Goal: Information Seeking & Learning: Learn about a topic

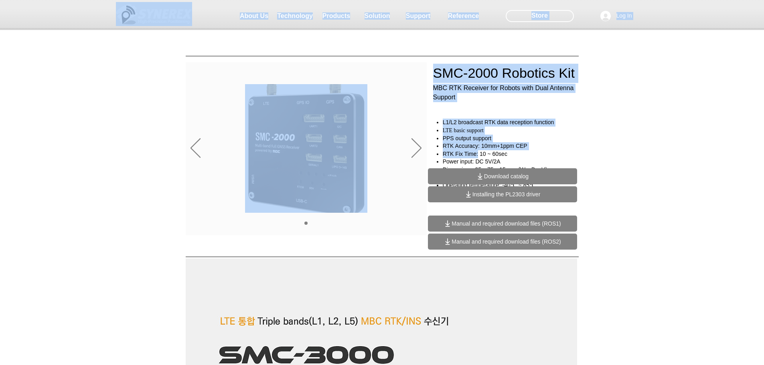
drag, startPoint x: 443, startPoint y: 121, endPoint x: 480, endPoint y: 149, distance: 47.0
click at [485, 146] on span "RTK Accuracy: 10mm+1ppm CEP" at bounding box center [485, 146] width 85 height 6
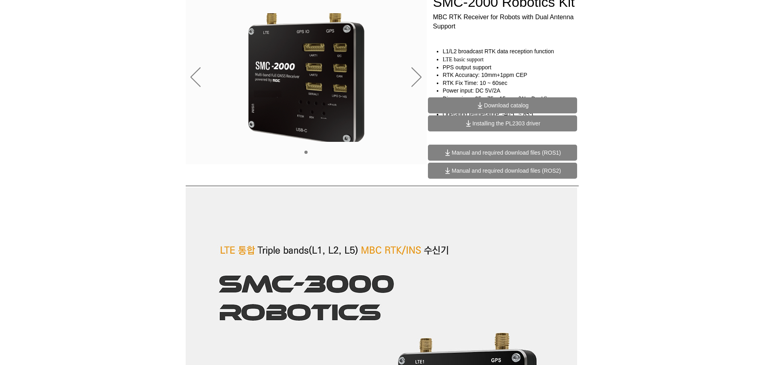
scroll to position [80, 0]
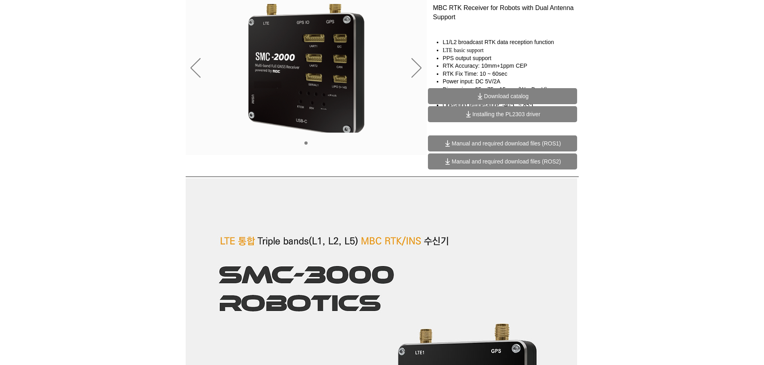
click at [454, 58] on span "PPS output support" at bounding box center [467, 58] width 49 height 6
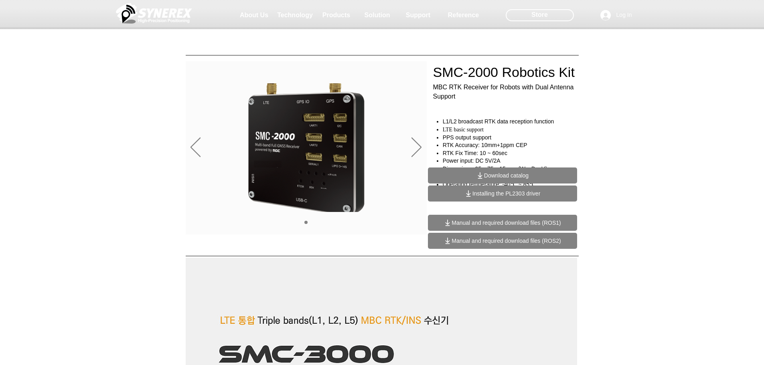
scroll to position [0, 0]
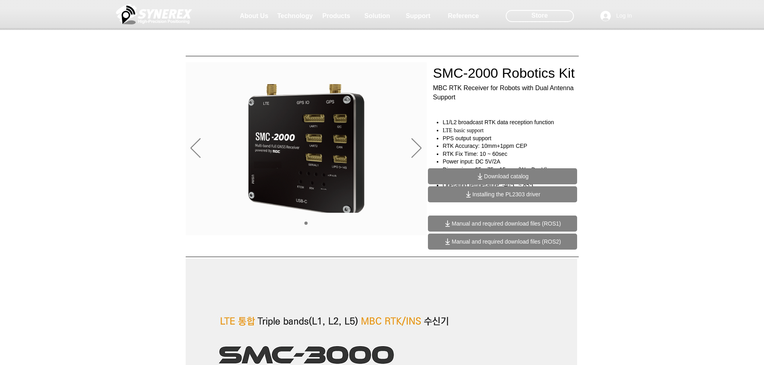
click at [442, 119] on div "Ultra-high-precision location information solution Broadcast RTK #comp-kyq9tmhv…" at bounding box center [382, 61] width 764 height 123
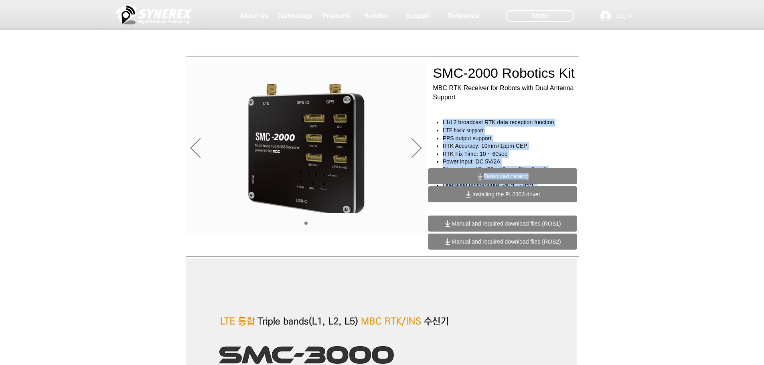
drag, startPoint x: 442, startPoint y: 123, endPoint x: 541, endPoint y: 170, distance: 109.8
click at [541, 170] on div "SMC-2000 Robotics Kit MBC RTK Receiver for Robots with Dual Antenna Support L1/…" at bounding box center [382, 155] width 764 height 198
copy div "L1/L2 broadcast RTK data reception function LTE basic support PPS output suppor…"
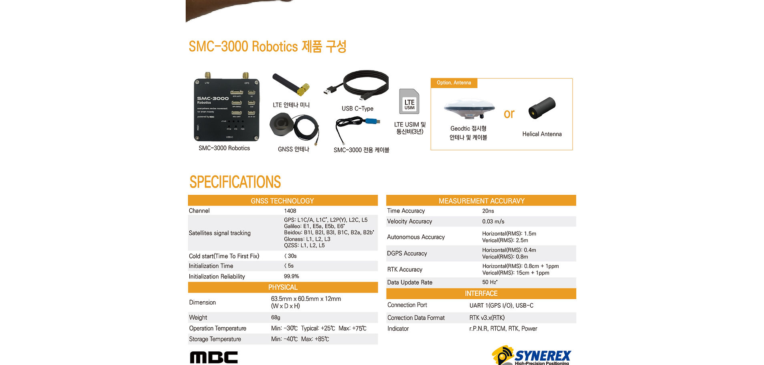
scroll to position [2832, 0]
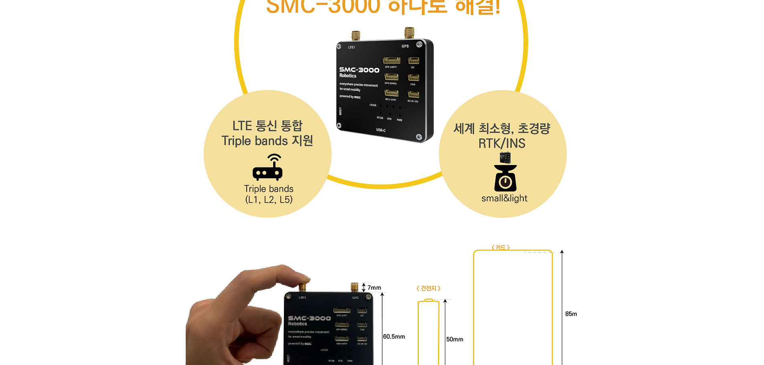
scroll to position [2431, 0]
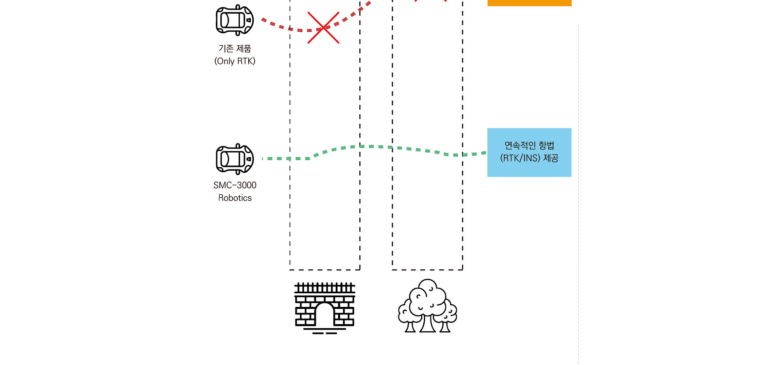
scroll to position [1469, 0]
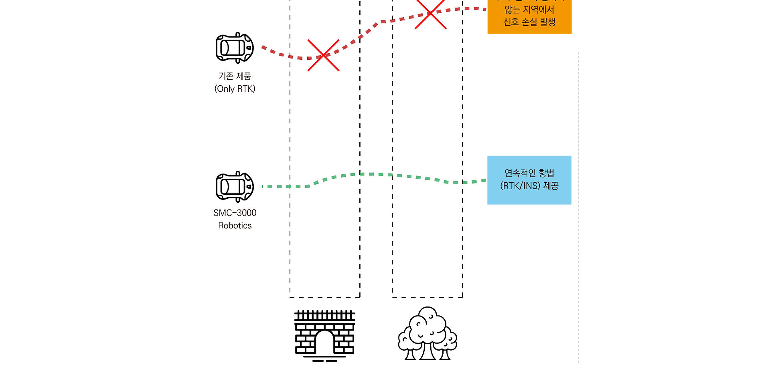
click at [510, 187] on img at bounding box center [381, 329] width 391 height 3079
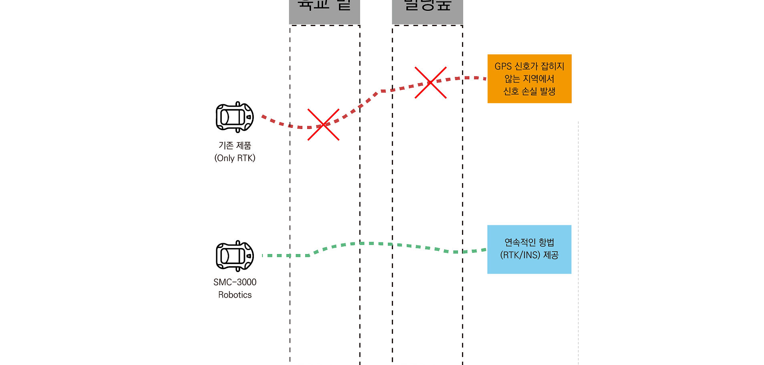
scroll to position [1349, 0]
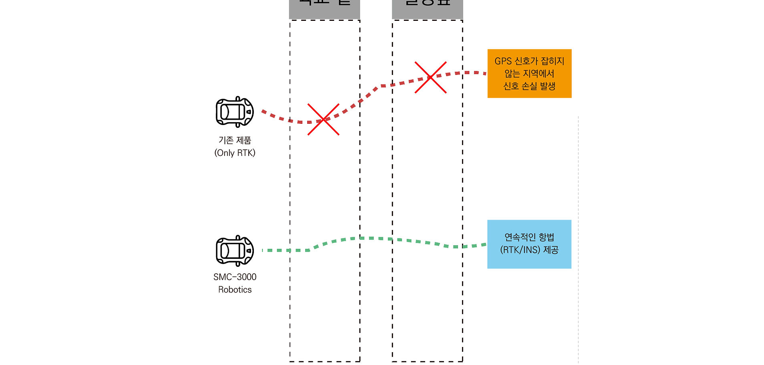
scroll to position [1429, 0]
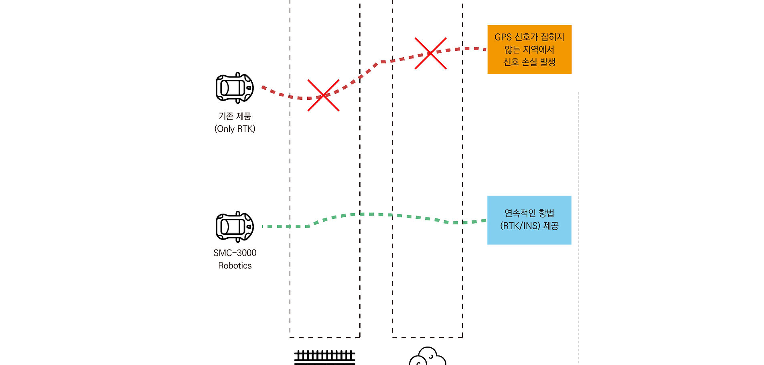
click at [312, 268] on img at bounding box center [381, 369] width 391 height 3079
